Goal: Complete application form

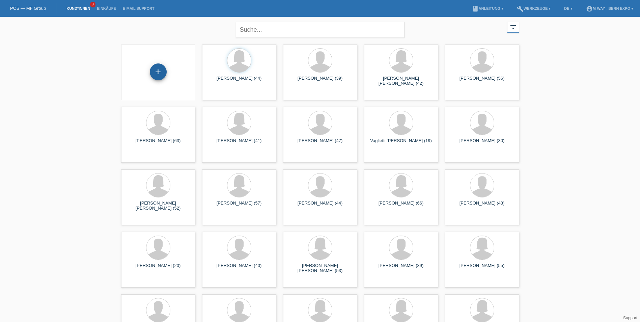
click at [158, 75] on div "+" at bounding box center [158, 71] width 17 height 17
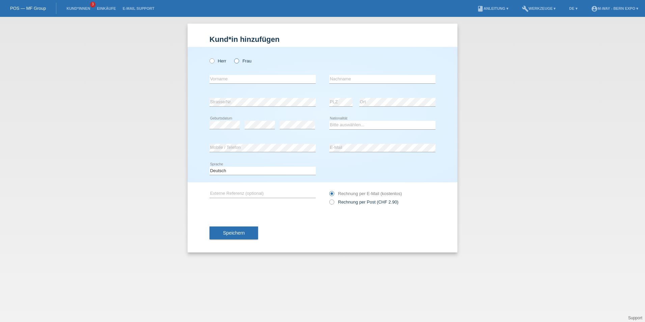
click at [233, 57] on icon at bounding box center [233, 57] width 0 height 0
click at [237, 59] on input "Frau" at bounding box center [236, 60] width 4 height 4
radio input "true"
click at [239, 76] on input "text" at bounding box center [262, 79] width 106 height 8
type input "Blakaj"
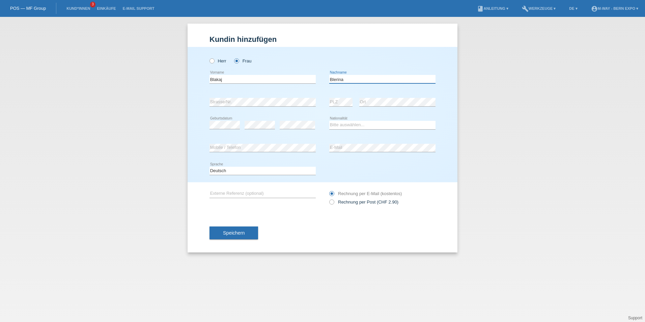
type input "Blerina"
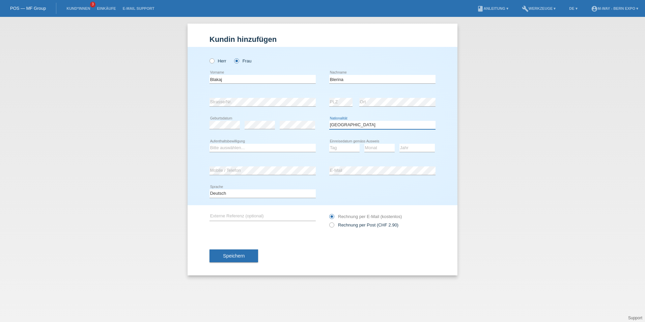
drag, startPoint x: 361, startPoint y: 122, endPoint x: 358, endPoint y: 124, distance: 3.5
click at [361, 122] on select "Bitte auswählen... Schweiz Deutschland Liechtenstein Österreich ------------ Af…" at bounding box center [382, 125] width 106 height 8
select select "CH"
click at [329, 121] on select "Bitte auswählen... Schweiz Deutschland Liechtenstein Österreich ------------ Af…" at bounding box center [382, 125] width 106 height 8
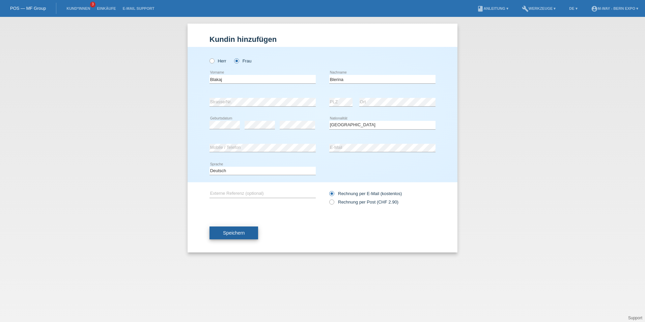
click at [239, 232] on span "Speichern" at bounding box center [234, 232] width 22 height 5
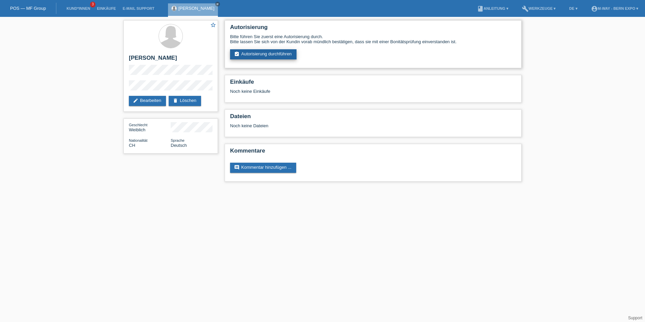
click at [259, 53] on link "assignment_turned_in Autorisierung durchführen" at bounding box center [263, 54] width 66 height 10
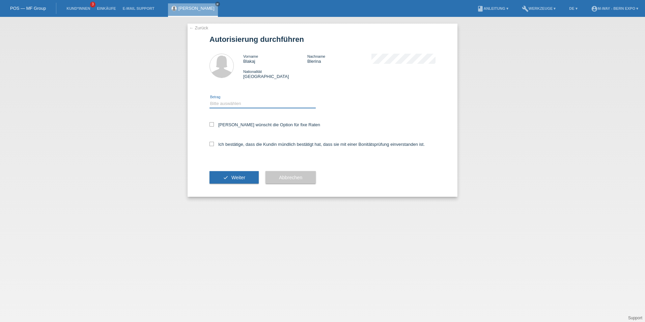
click at [228, 104] on select "Bitte auswählen CHF 1.00 - CHF 499.00 CHF 500.00 - CHF 1'999.00 CHF 2'000.00 - …" at bounding box center [262, 103] width 106 height 8
select select "3"
click at [209, 99] on select "Bitte auswählen CHF 1.00 - CHF 499.00 CHF 500.00 - CHF 1'999.00 CHF 2'000.00 - …" at bounding box center [262, 103] width 106 height 8
click at [212, 125] on icon at bounding box center [211, 124] width 4 height 4
click at [212, 125] on input "Kundin wünscht die Option für fixe Raten" at bounding box center [211, 124] width 4 height 4
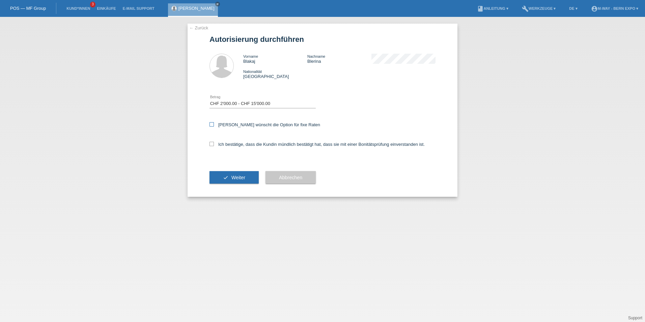
checkbox input "true"
click at [213, 142] on icon at bounding box center [211, 144] width 4 height 4
click at [213, 142] on input "Ich bestätige, dass die Kundin mündlich bestätigt hat, dass sie mit einer Bonit…" at bounding box center [211, 144] width 4 height 4
checkbox input "true"
click at [241, 175] on span "Weiter" at bounding box center [238, 177] width 14 height 5
